Goal: Check status: Check status

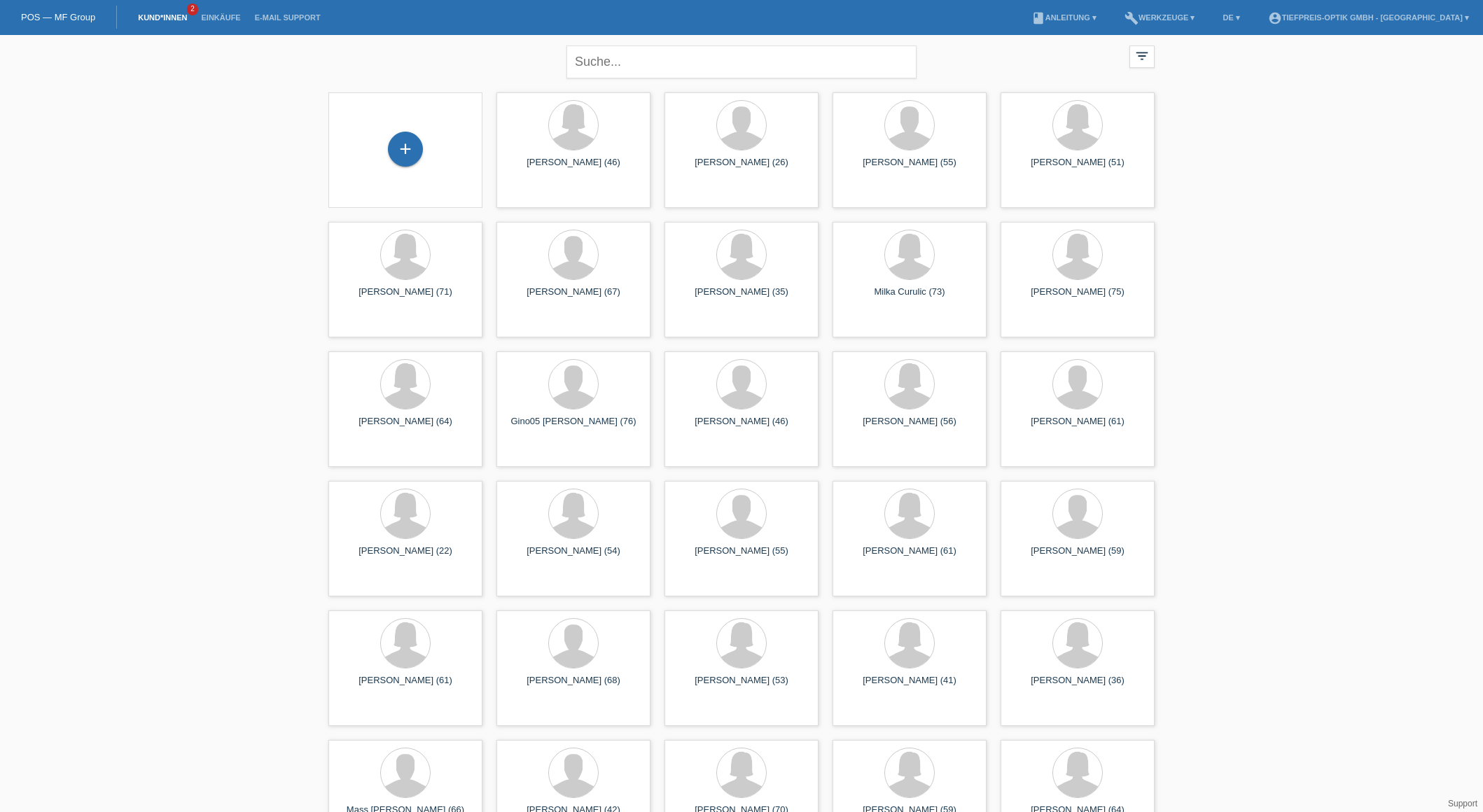
click at [151, 15] on link "Kund*innen" at bounding box center [162, 17] width 63 height 8
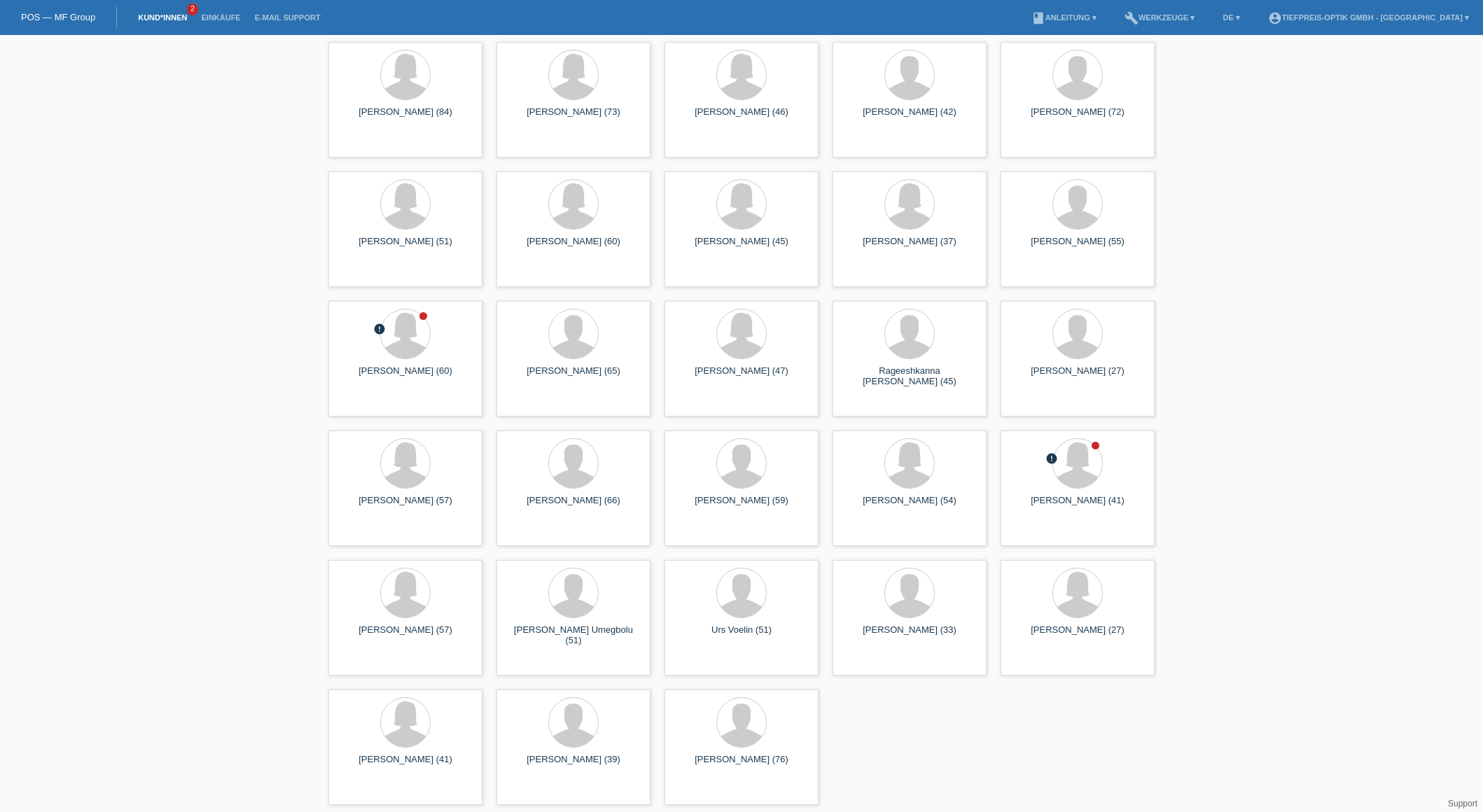
scroll to position [827, 0]
click at [1069, 486] on div at bounding box center [1077, 464] width 49 height 49
click at [1099, 453] on div at bounding box center [1077, 464] width 49 height 49
click at [1033, 538] on span "Anzeigen" at bounding box center [1040, 533] width 37 height 10
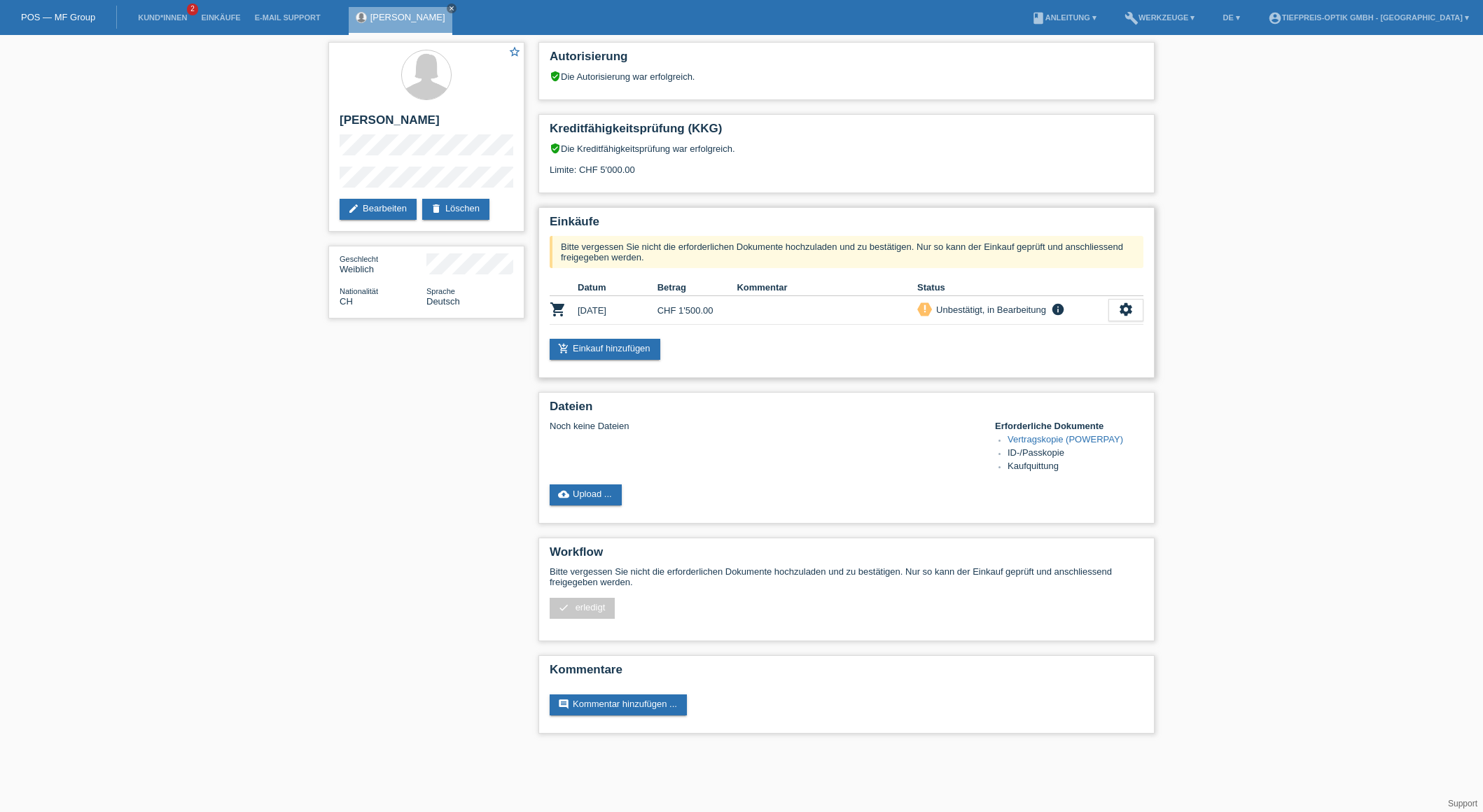
click at [961, 257] on div "Bitte vergessen Sie nicht die erforderlichen Dokumente hochzuladen und zu bestä…" at bounding box center [846, 252] width 593 height 32
click at [1125, 317] on icon "settings" at bounding box center [1126, 309] width 15 height 15
click at [1183, 335] on div "star_border [PERSON_NAME] edit Bearbeiten delete Löschen Geschlecht Weiblich Na…" at bounding box center [741, 391] width 1483 height 713
